Goal: Find specific page/section: Find specific page/section

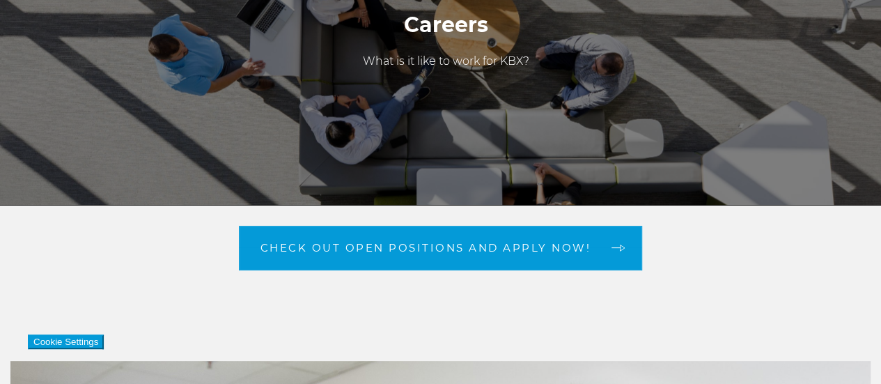
scroll to position [70, 0]
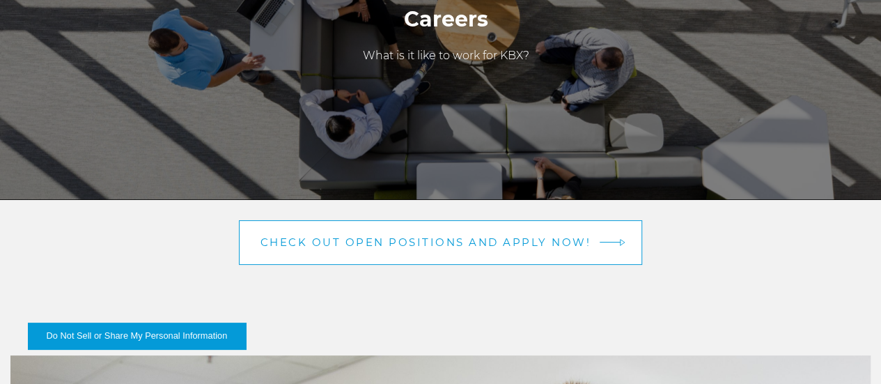
click at [464, 263] on link "Check out open positions and apply now!" at bounding box center [441, 242] width 404 height 45
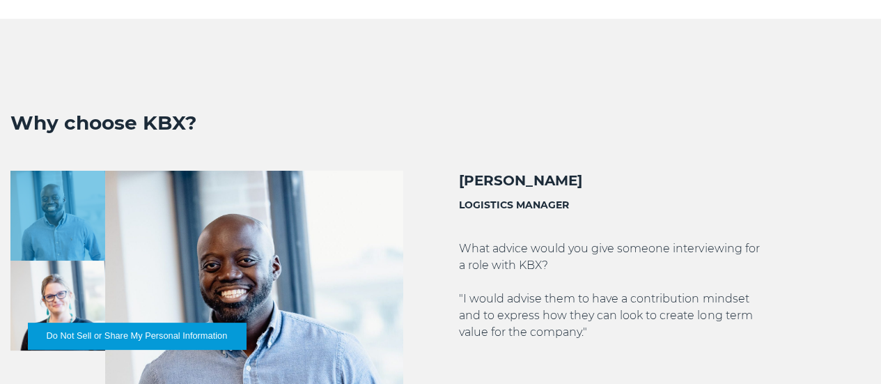
scroll to position [2666, 0]
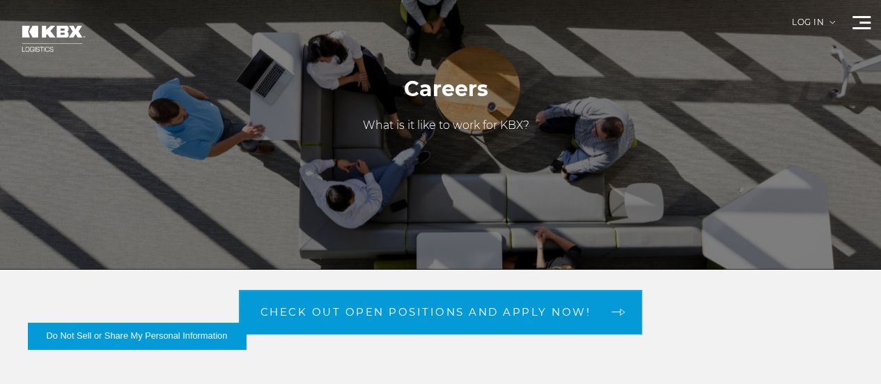
scroll to position [139, 0]
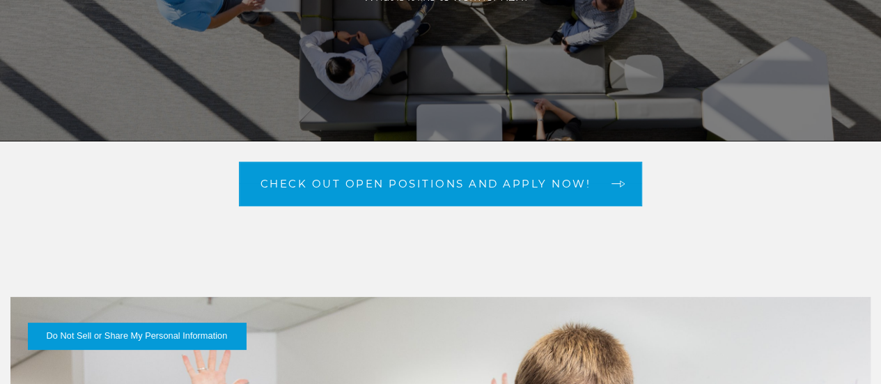
scroll to position [209, 0]
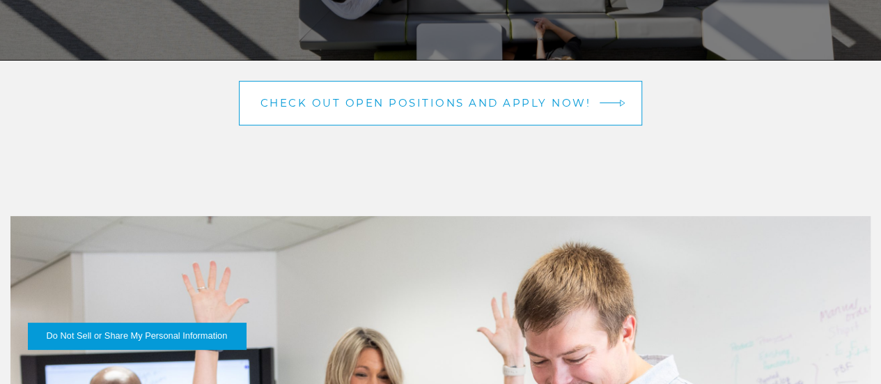
click at [458, 125] on link "Check out open positions and apply now!" at bounding box center [441, 103] width 404 height 45
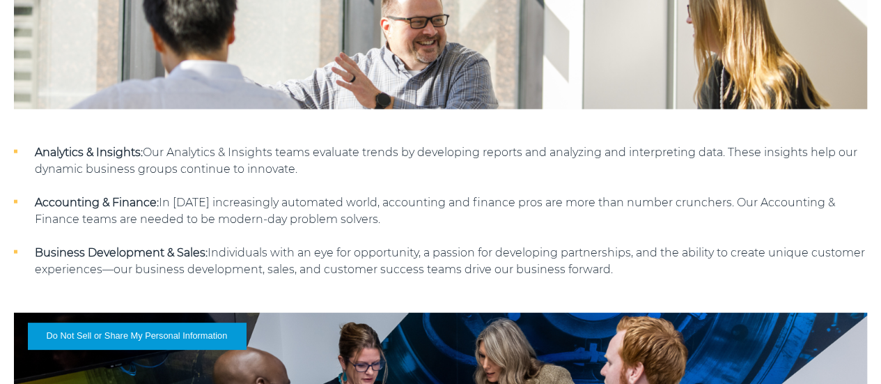
scroll to position [1740, 0]
